Goal: Task Accomplishment & Management: Use online tool/utility

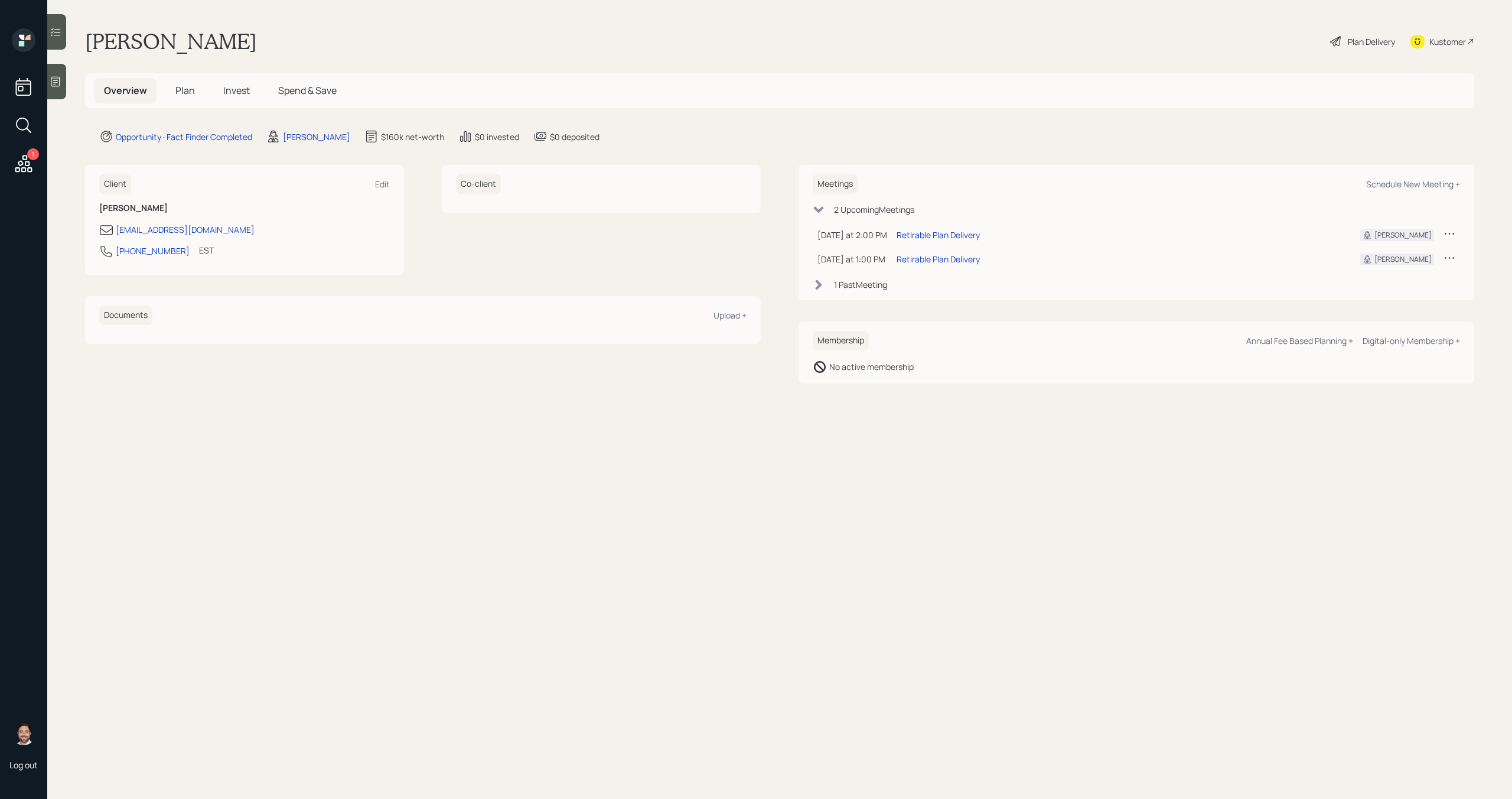
click at [180, 91] on span "Plan" at bounding box center [185, 90] width 19 height 13
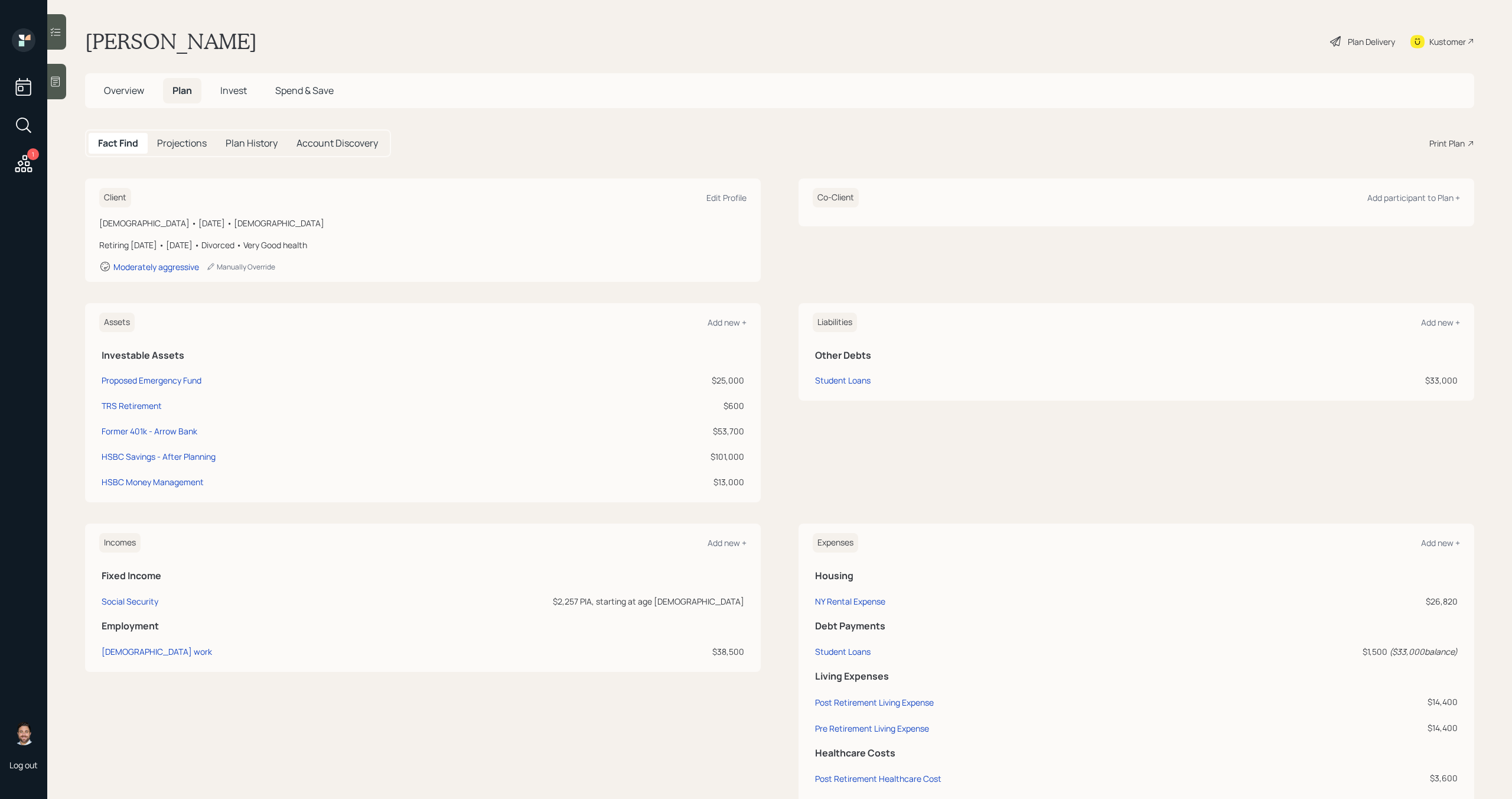
click at [1449, 141] on div "Print Plan" at bounding box center [1446, 143] width 35 height 12
